Goal: Task Accomplishment & Management: Complete application form

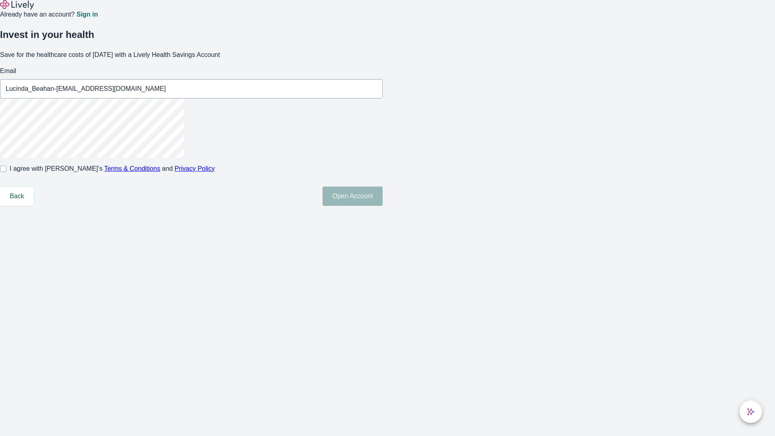
click at [6, 172] on input "I agree with Lively’s Terms & Conditions and Privacy Policy" at bounding box center [3, 168] width 6 height 6
checkbox input "true"
click at [382, 206] on button "Open Account" at bounding box center [352, 195] width 60 height 19
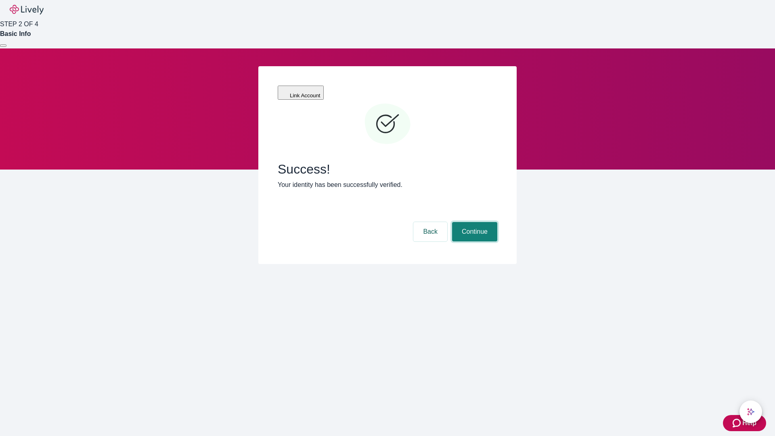
click at [473, 222] on button "Continue" at bounding box center [474, 231] width 45 height 19
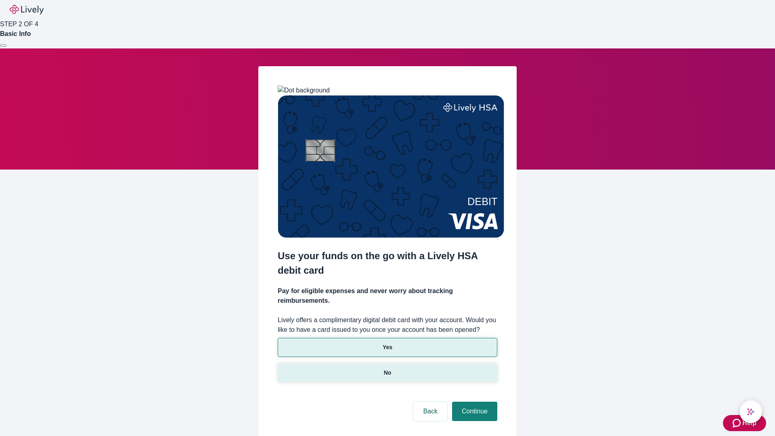
click at [387, 368] on p "No" at bounding box center [388, 372] width 8 height 8
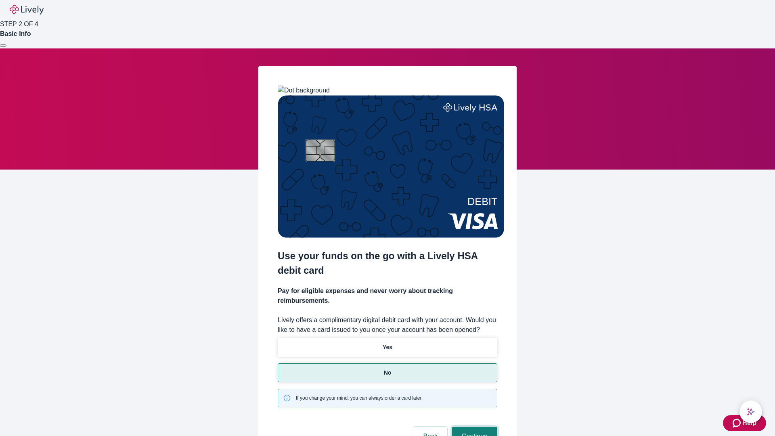
click at [473, 426] on button "Continue" at bounding box center [474, 435] width 45 height 19
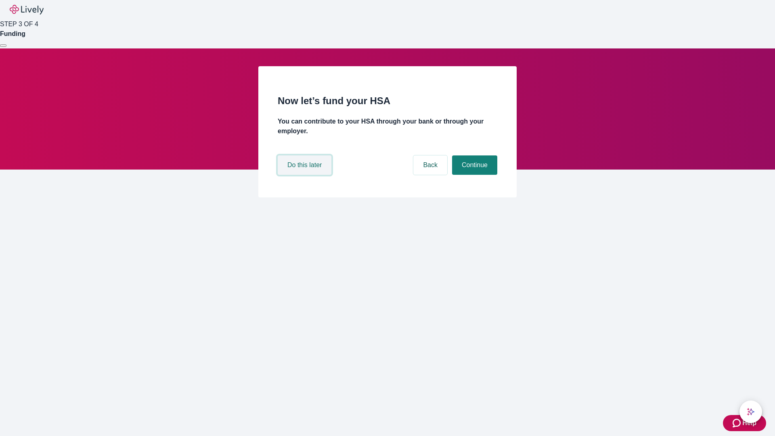
click at [305, 175] on button "Do this later" at bounding box center [305, 164] width 54 height 19
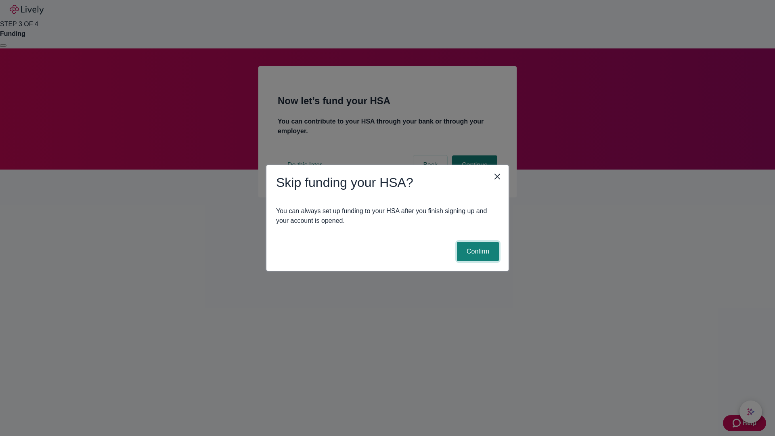
click at [476, 251] on button "Confirm" at bounding box center [478, 251] width 42 height 19
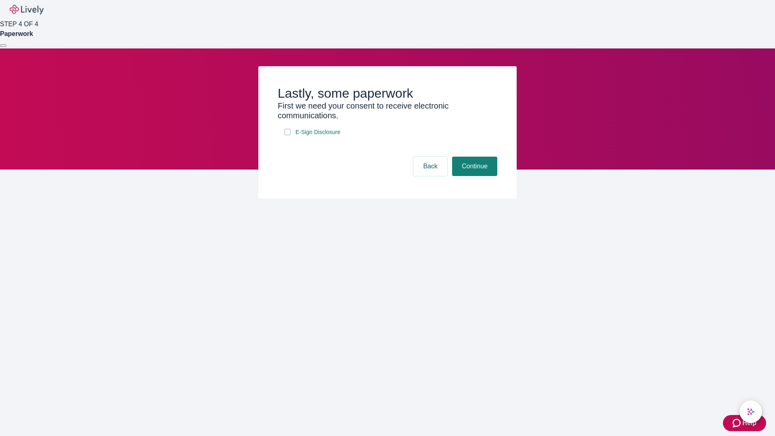
click at [287, 135] on input "E-Sign Disclosure" at bounding box center [287, 132] width 6 height 6
checkbox input "true"
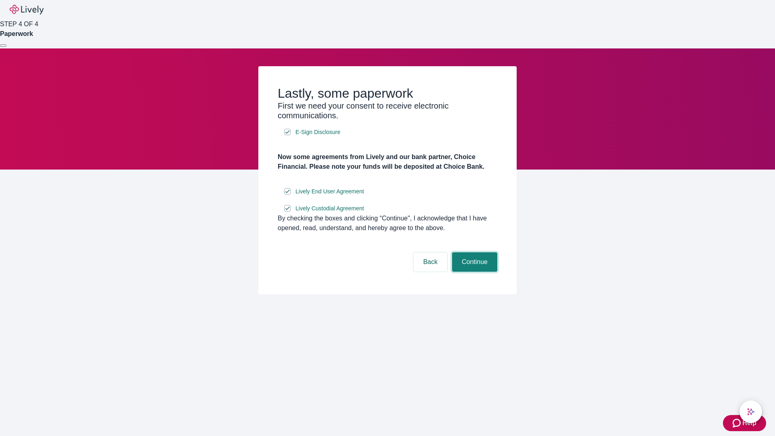
click at [473, 272] on button "Continue" at bounding box center [474, 261] width 45 height 19
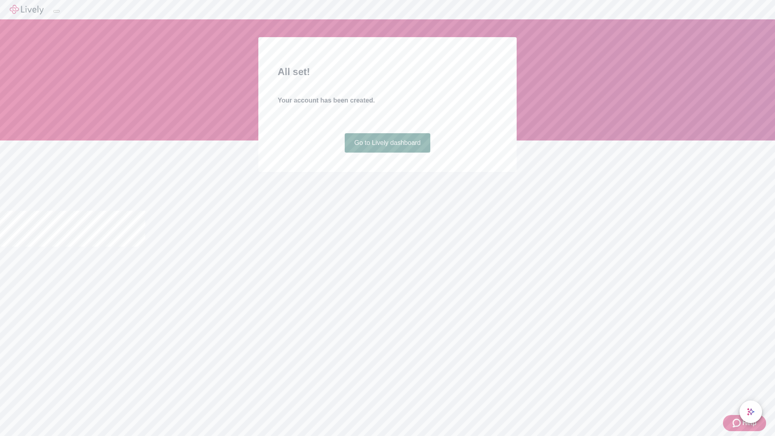
click at [387, 153] on link "Go to Lively dashboard" at bounding box center [388, 142] width 86 height 19
